Goal: Contribute content: Contribute content

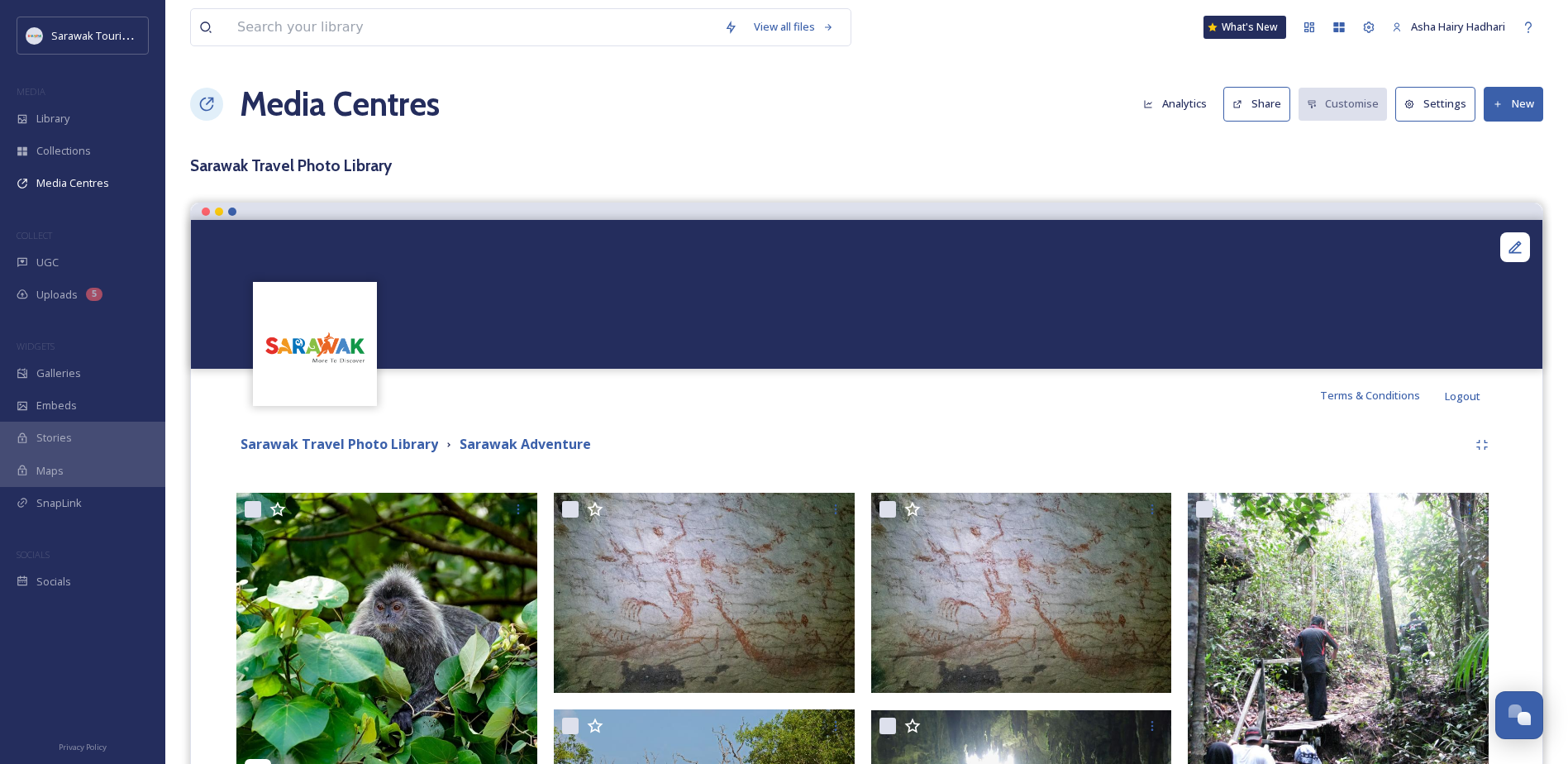
click at [884, 429] on div "Sarawak Travel Photo Library [GEOGRAPHIC_DATA] Adventure" at bounding box center [866, 444] width 1260 height 30
click at [73, 378] on span "Galleries" at bounding box center [59, 373] width 44 height 15
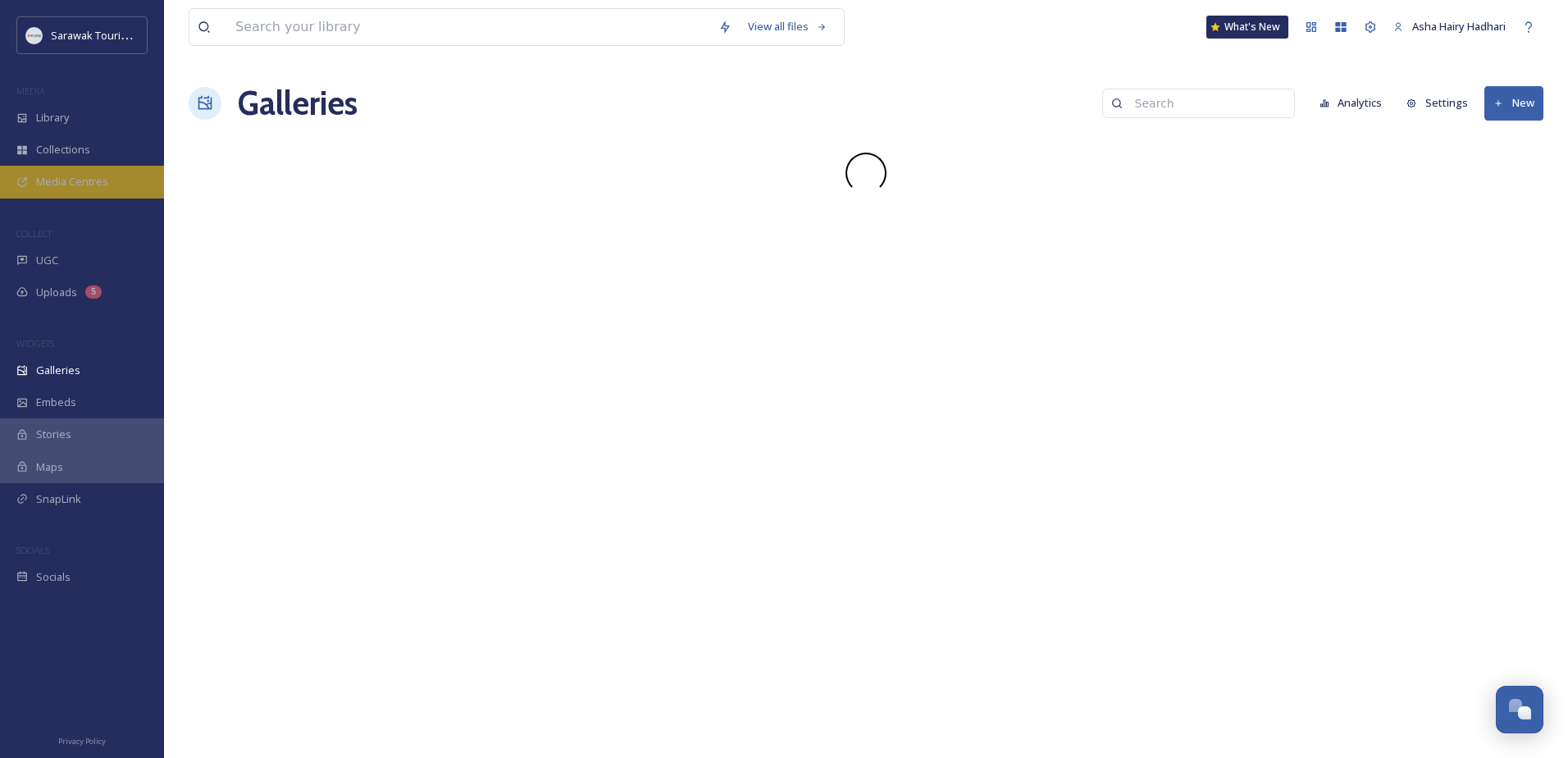
click at [81, 181] on span "Media Centres" at bounding box center [72, 181] width 72 height 15
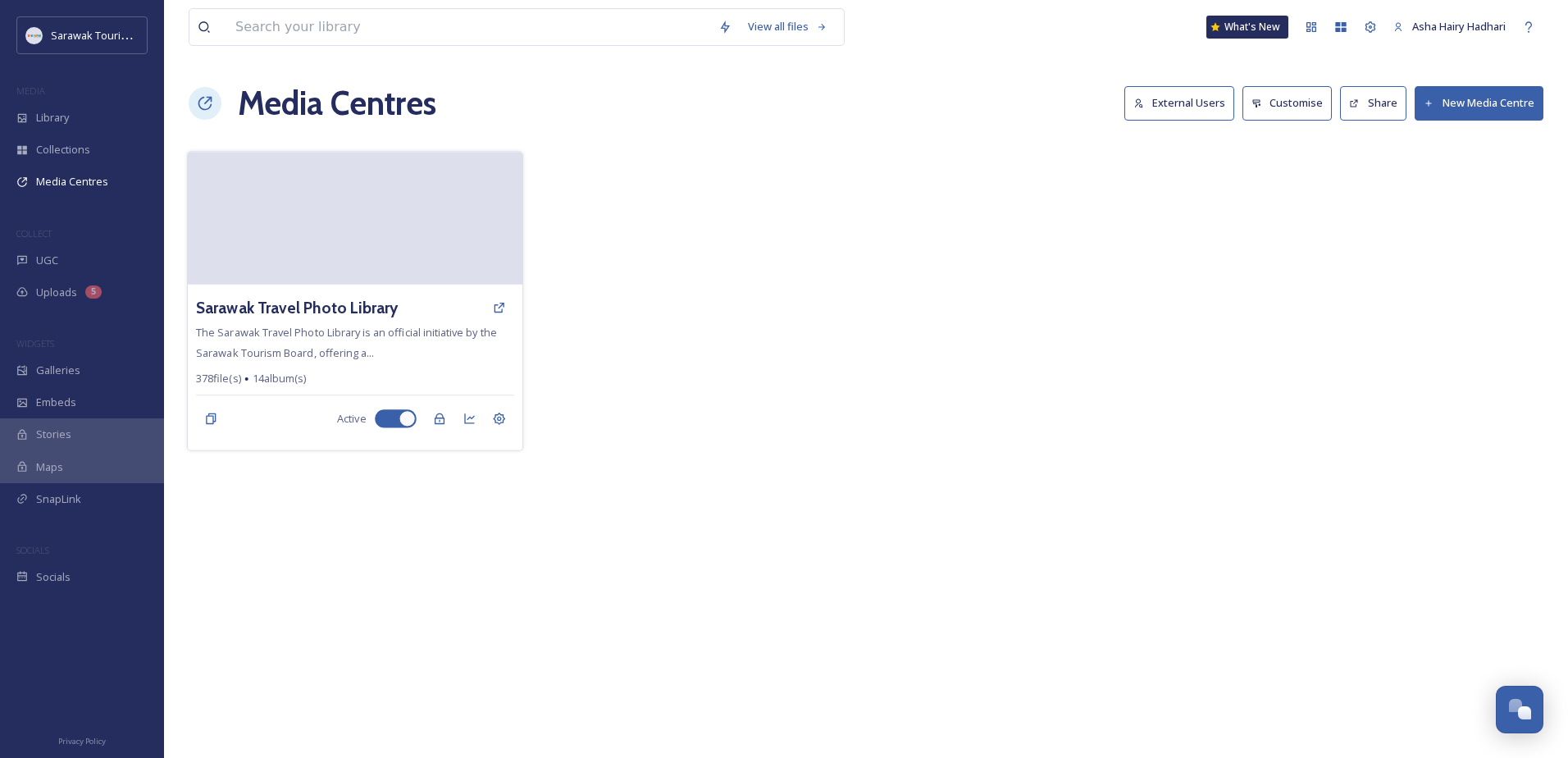
click at [439, 181] on video at bounding box center [355, 218] width 335 height 132
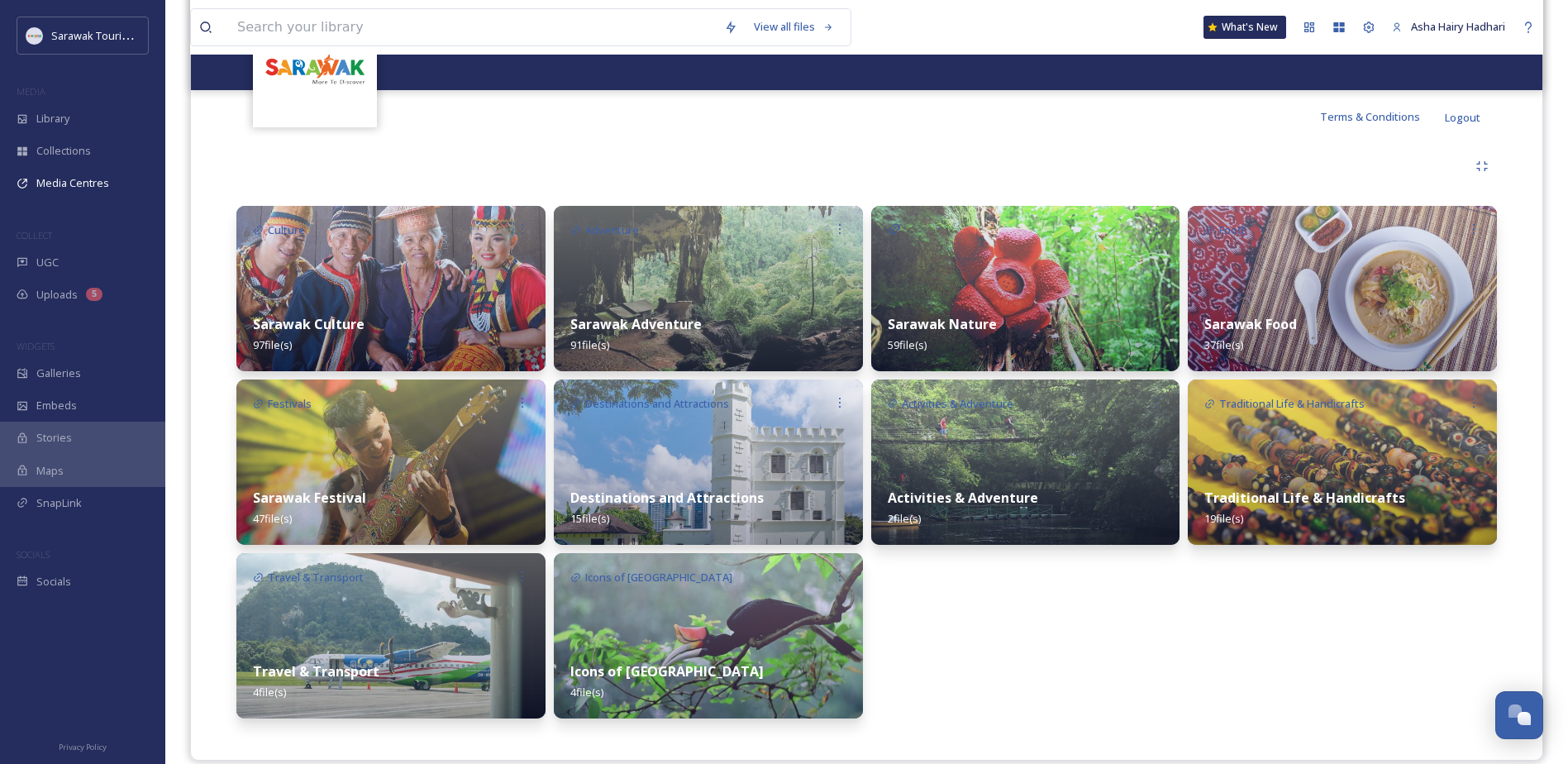
scroll to position [300, 0]
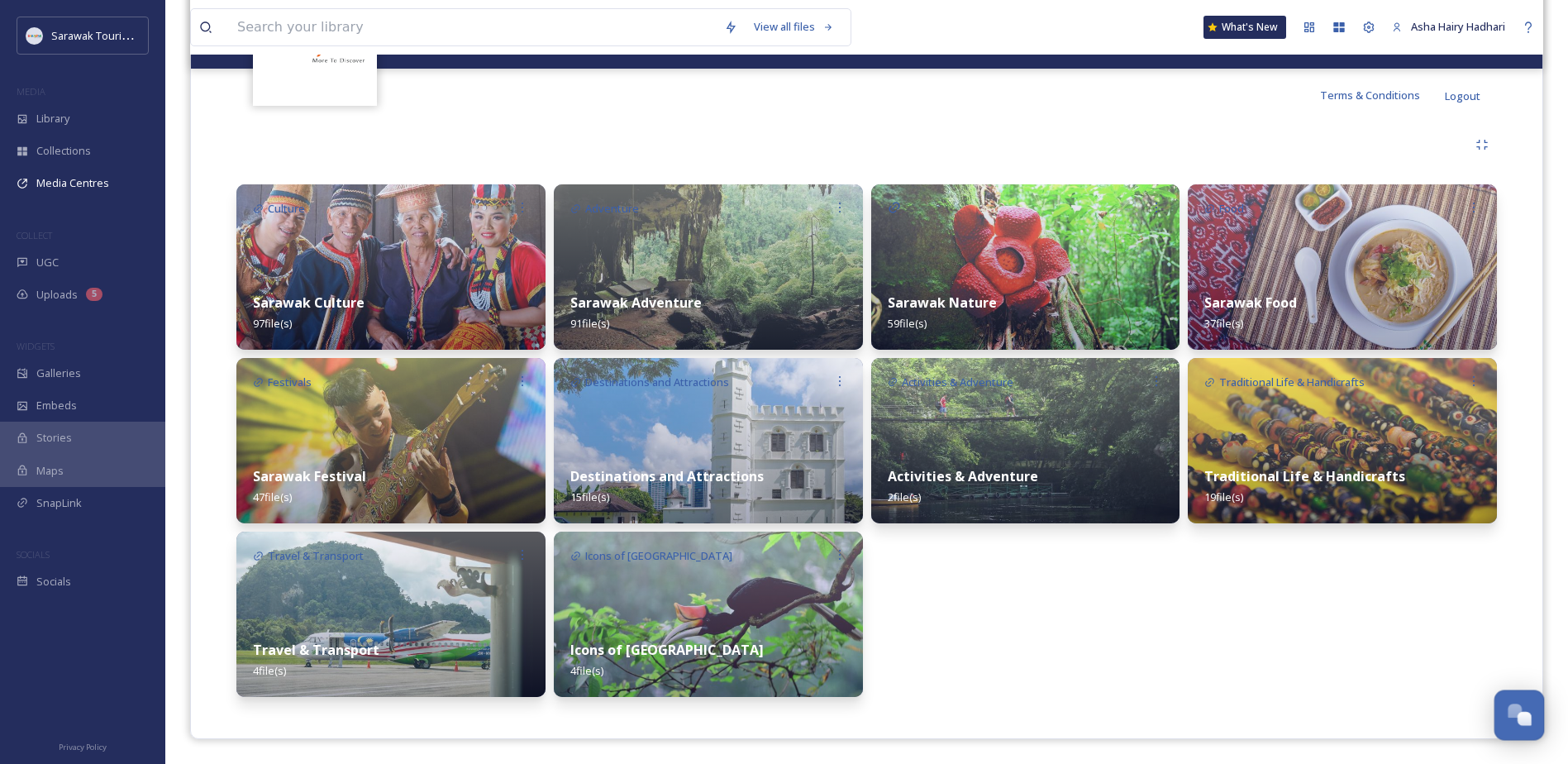
click at [1514, 716] on div "Open Chat" at bounding box center [1515, 710] width 15 height 15
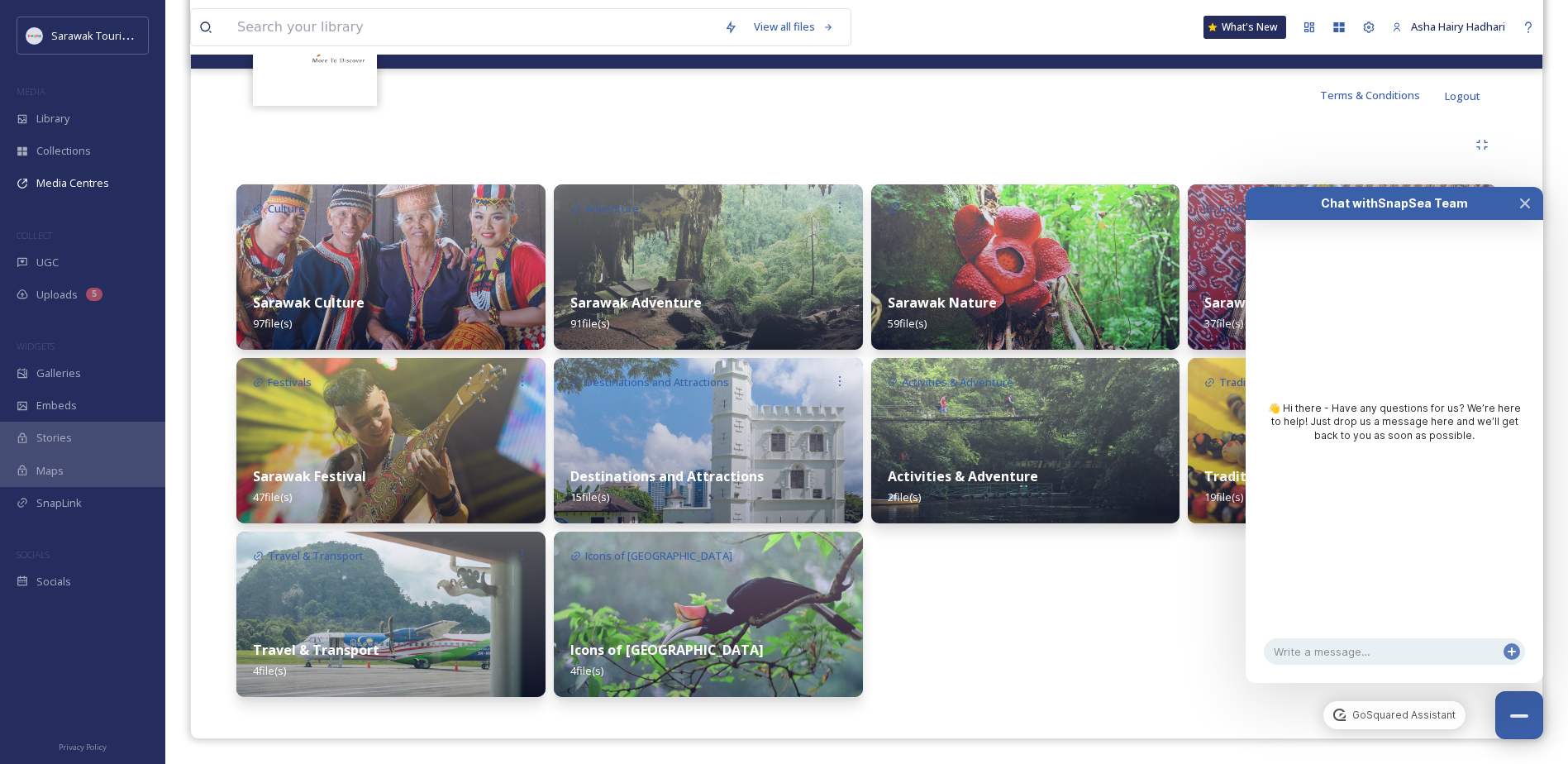
click at [1137, 649] on div "Sarawak Nature 59 file(s) Activities & Adventure Activities & Adventure 2 file(…" at bounding box center [1026, 441] width 310 height 513
click at [1516, 710] on button "Close Chat" at bounding box center [1520, 716] width 50 height 50
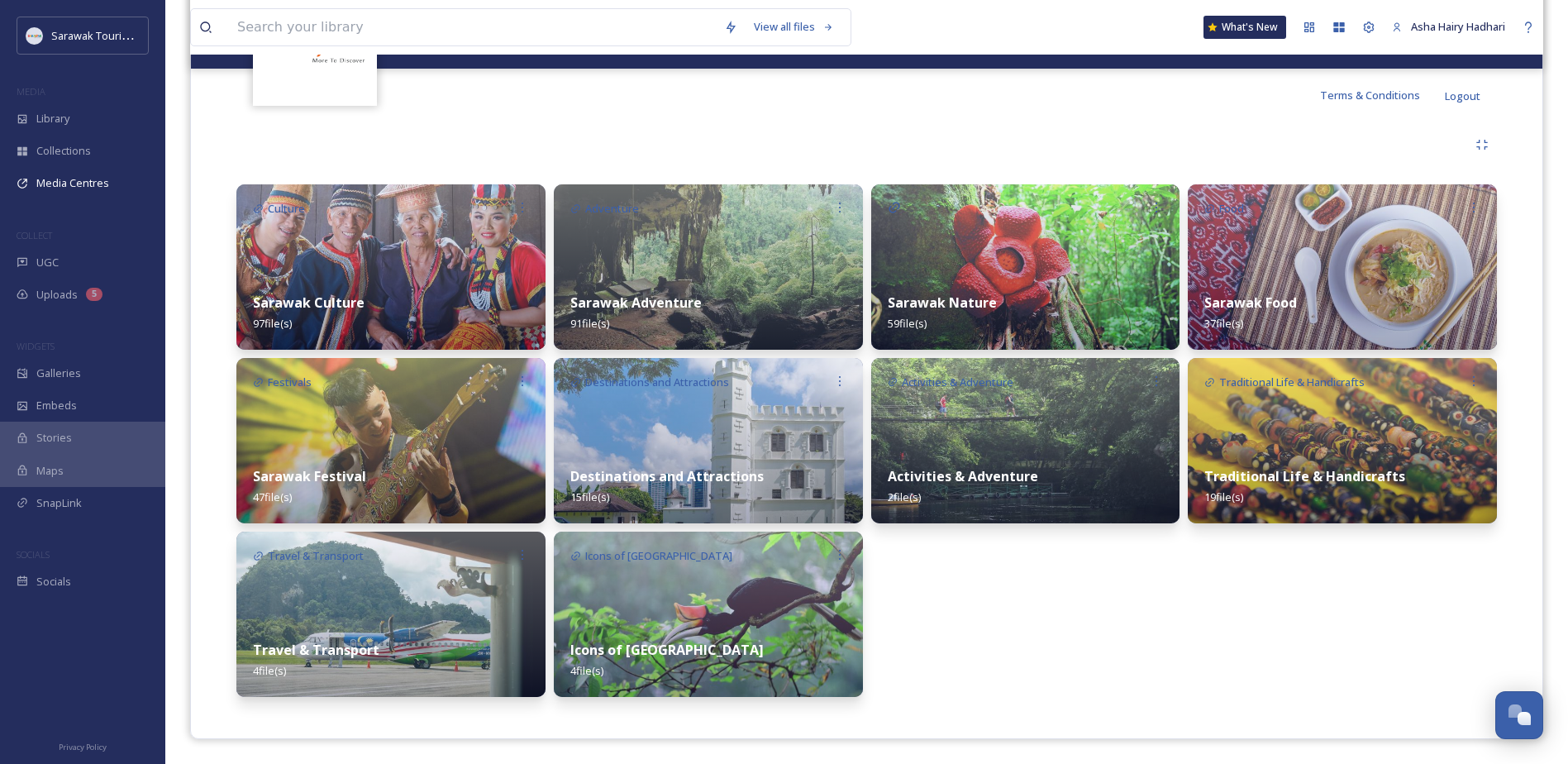
click at [1179, 634] on div "Sarawak Nature 59 file(s) Activities & Adventure Activities & Adventure 2 file(…" at bounding box center [1026, 441] width 310 height 513
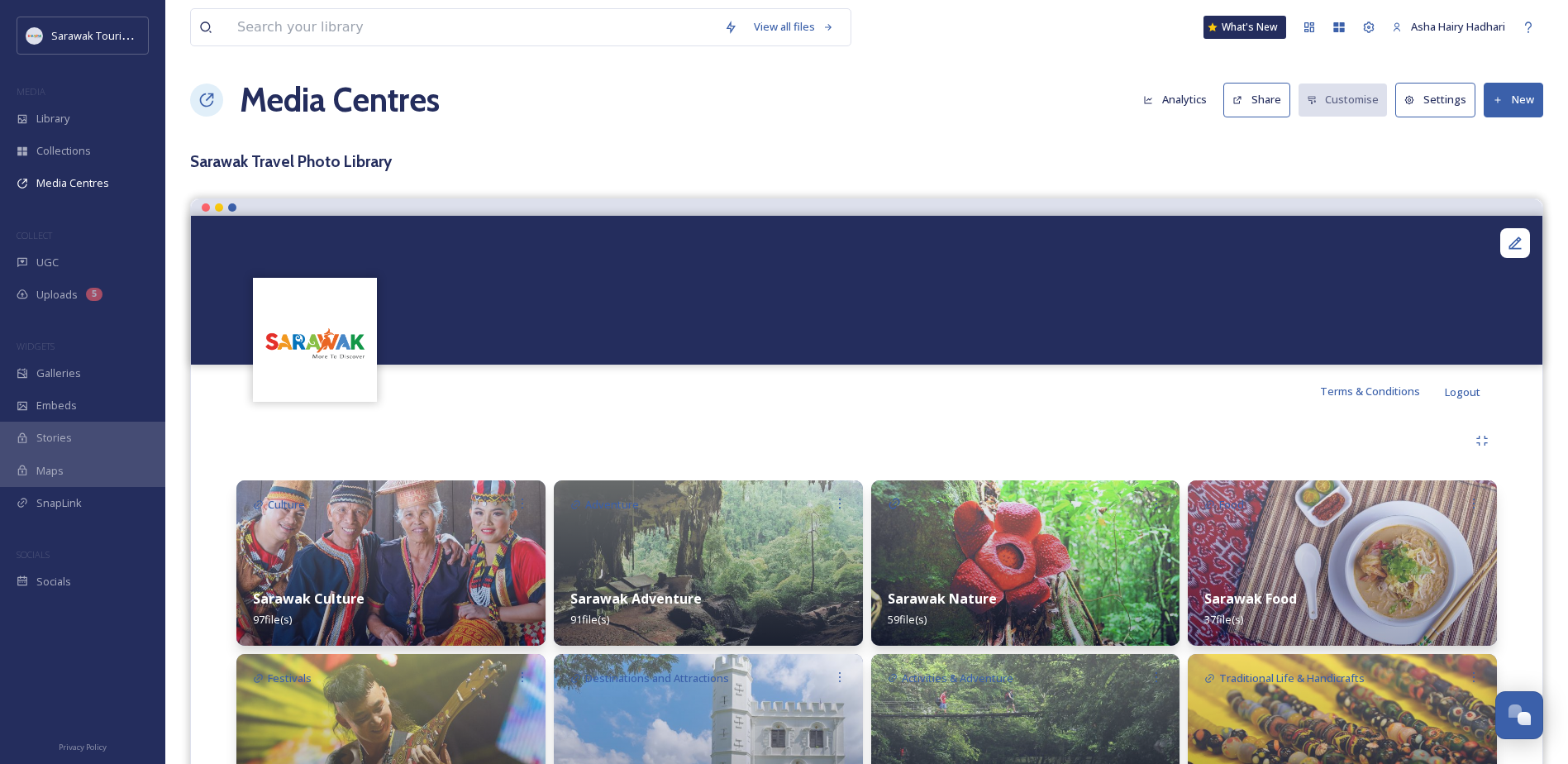
scroll to position [0, 0]
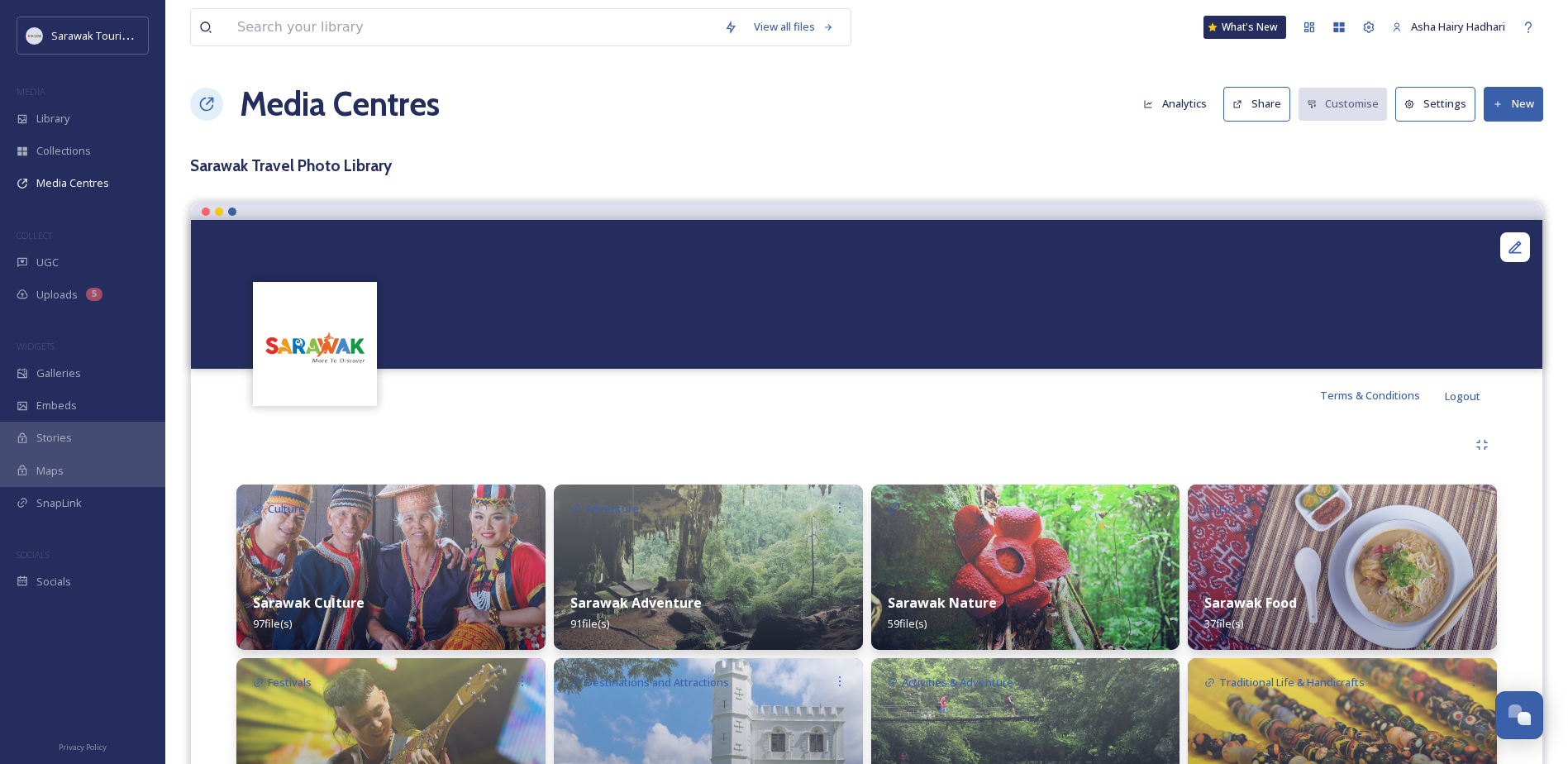
click at [1514, 117] on button "New" at bounding box center [1514, 103] width 60 height 34
click at [1505, 142] on span "Add Files" at bounding box center [1503, 142] width 44 height 15
click at [1497, 172] on span "Add Album" at bounding box center [1508, 175] width 54 height 15
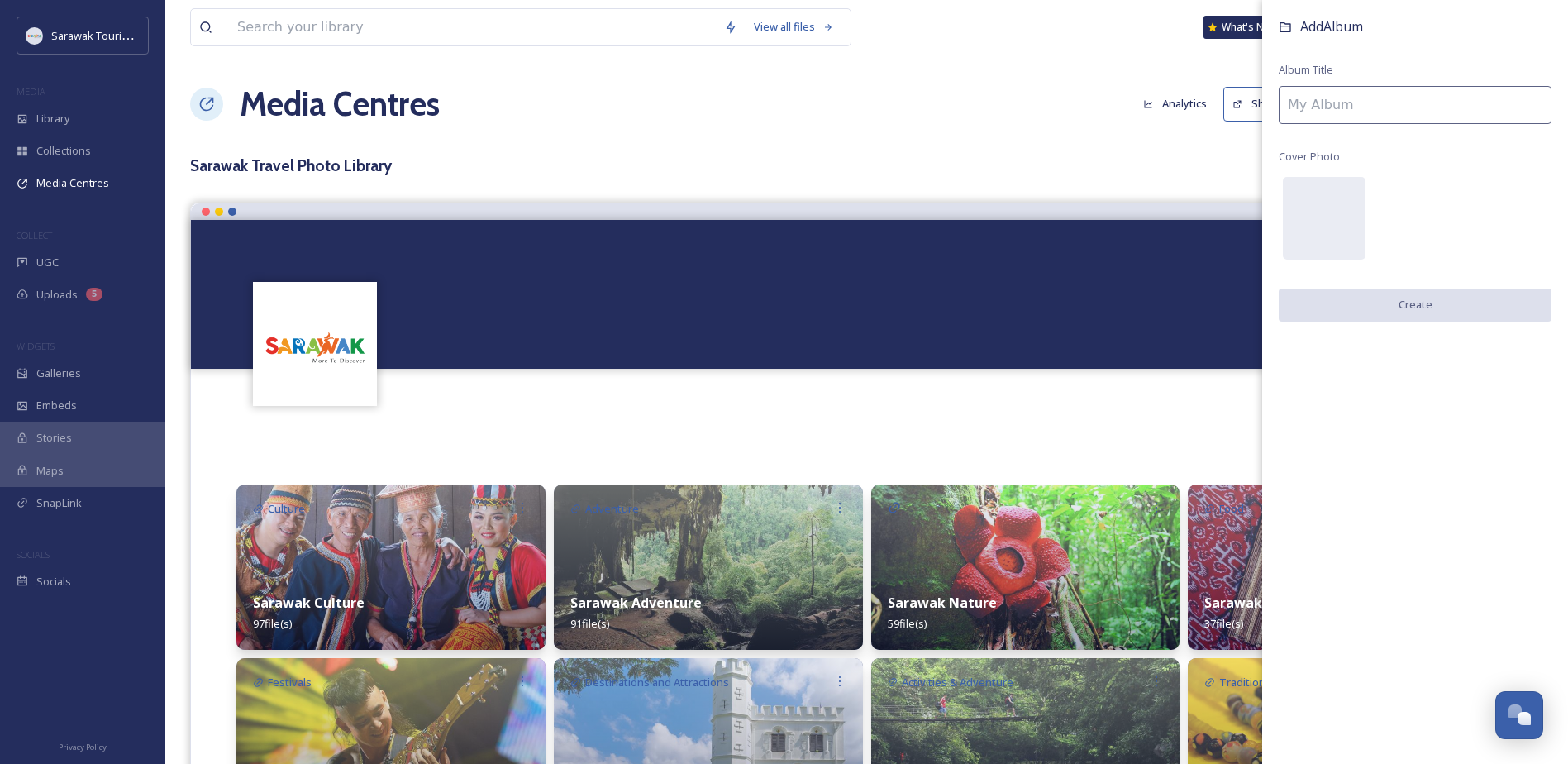
click at [1355, 103] on input at bounding box center [1415, 104] width 273 height 38
click at [1362, 374] on div "Add Album Album Title Cover Photo Create" at bounding box center [1415, 382] width 306 height 764
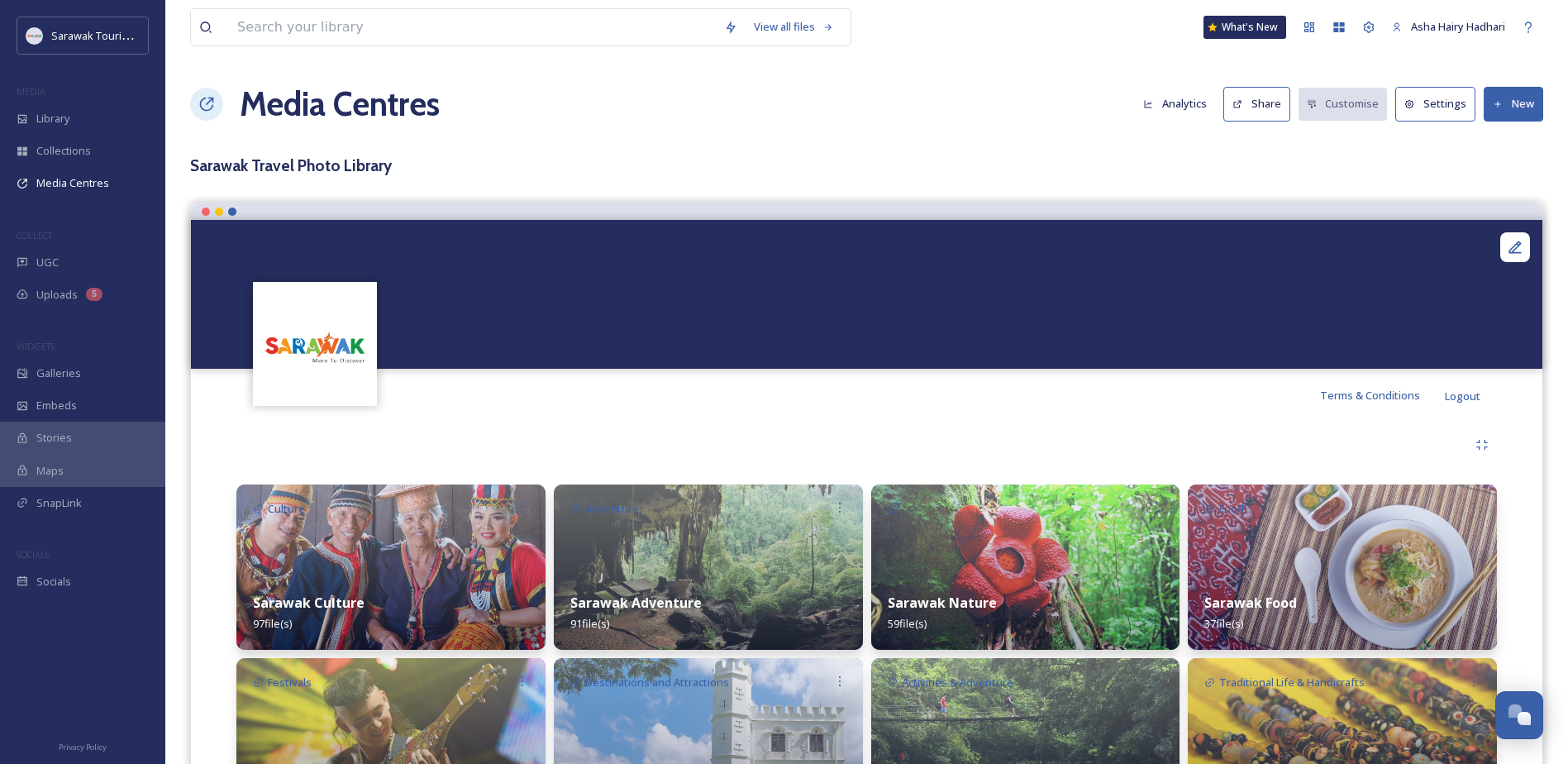
drag, startPoint x: 1135, startPoint y: 153, endPoint x: 1211, endPoint y: 154, distance: 76.0
click at [1136, 153] on div "View all files What's New Asha Hairy Hadhari Media Centres Analytics Share Cust…" at bounding box center [867, 532] width 1403 height 1064
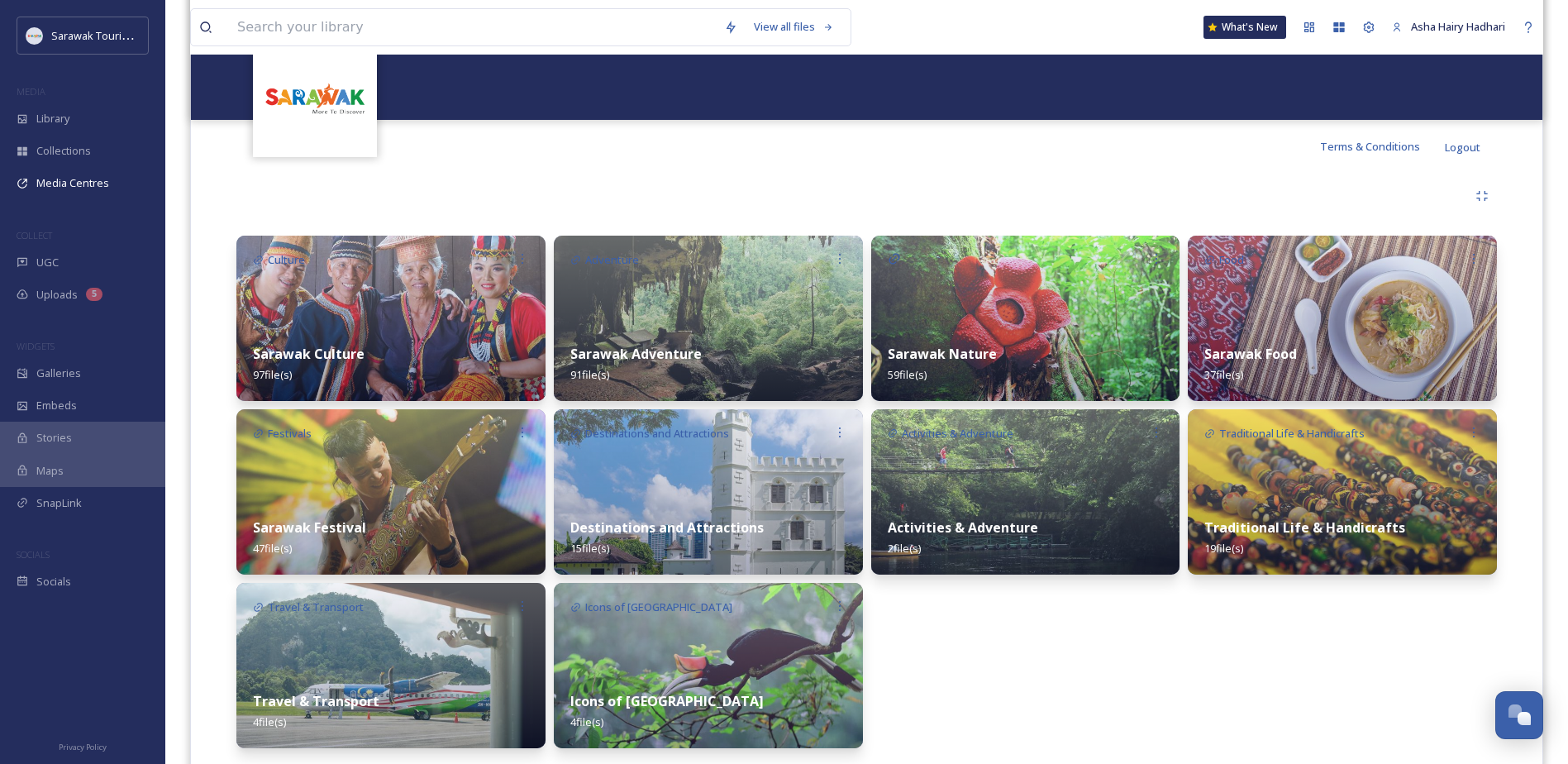
scroll to position [300, 0]
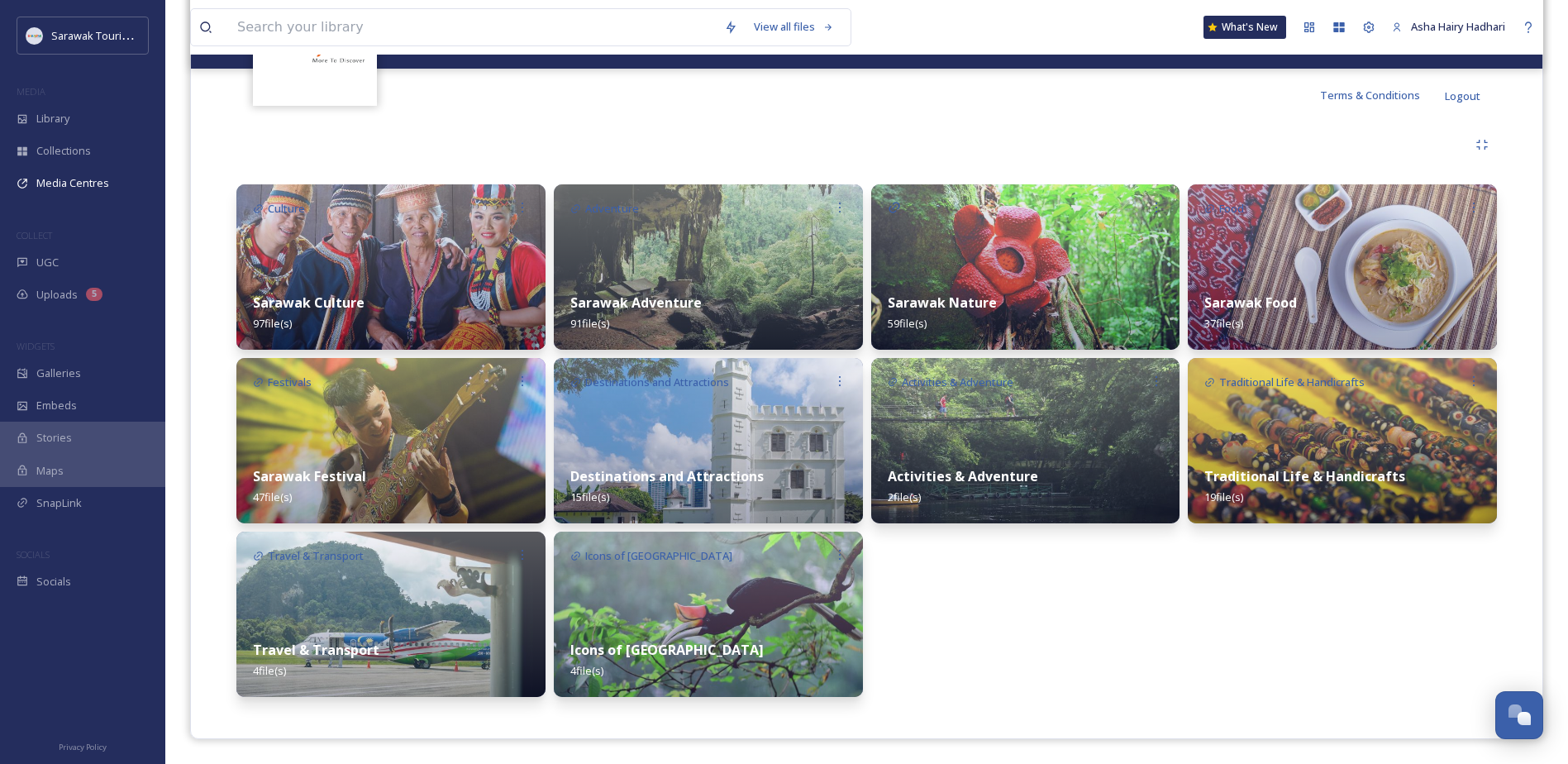
click at [792, 455] on div "Destinations and Attractions 15 file(s)" at bounding box center [709, 486] width 310 height 73
